Goal: Information Seeking & Learning: Understand process/instructions

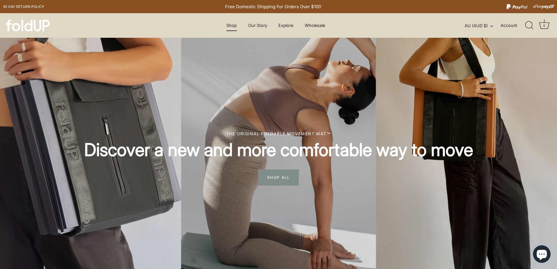
click at [229, 23] on link "Shop" at bounding box center [232, 25] width 21 height 11
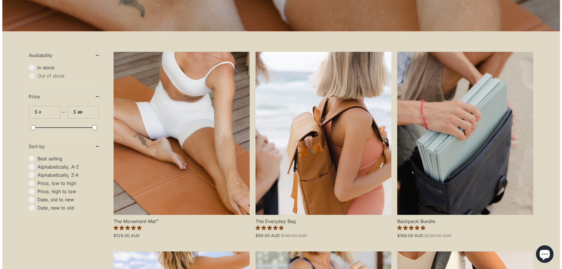
scroll to position [293, 0]
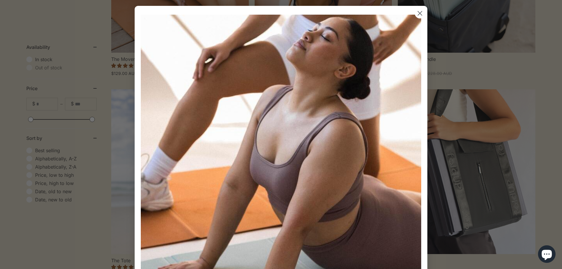
click at [416, 9] on circle "Close dialog" at bounding box center [420, 13] width 10 height 10
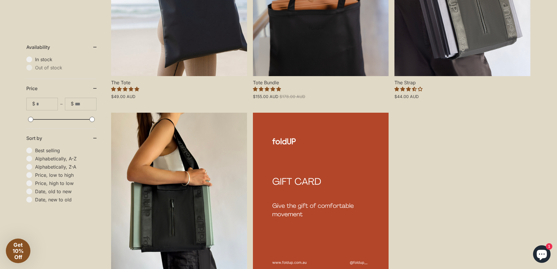
scroll to position [698, 0]
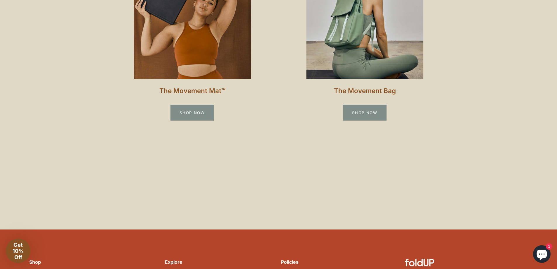
scroll to position [616, 0]
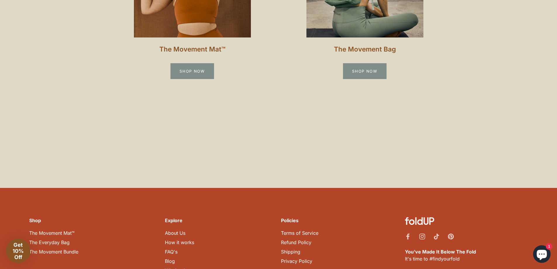
click at [297, 249] on link "Shipping" at bounding box center [290, 252] width 19 height 6
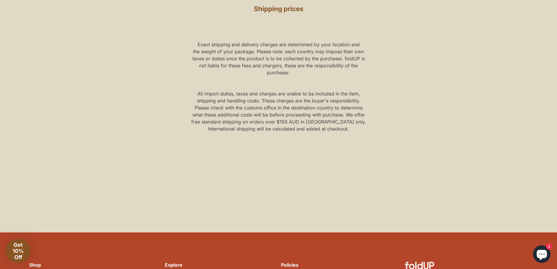
scroll to position [380, 0]
